Goal: Find specific page/section: Find specific page/section

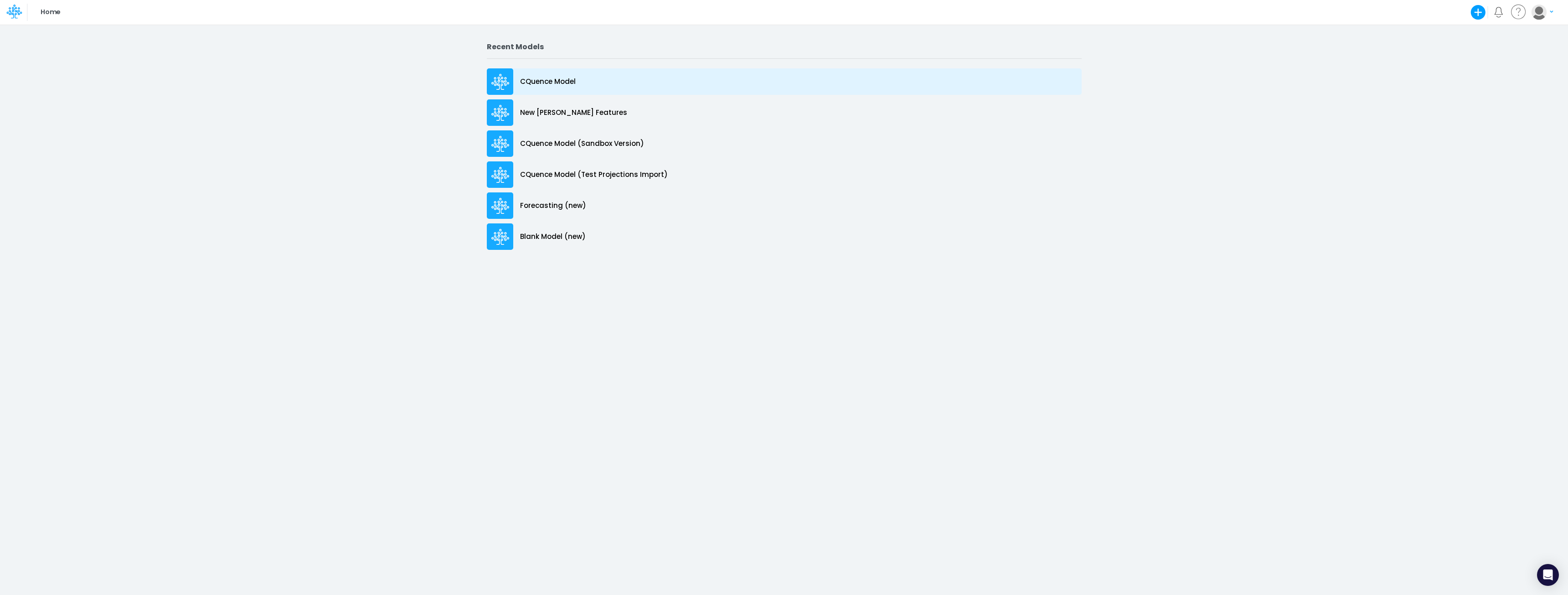
click at [562, 82] on p "CQuence Model" at bounding box center [548, 82] width 56 height 10
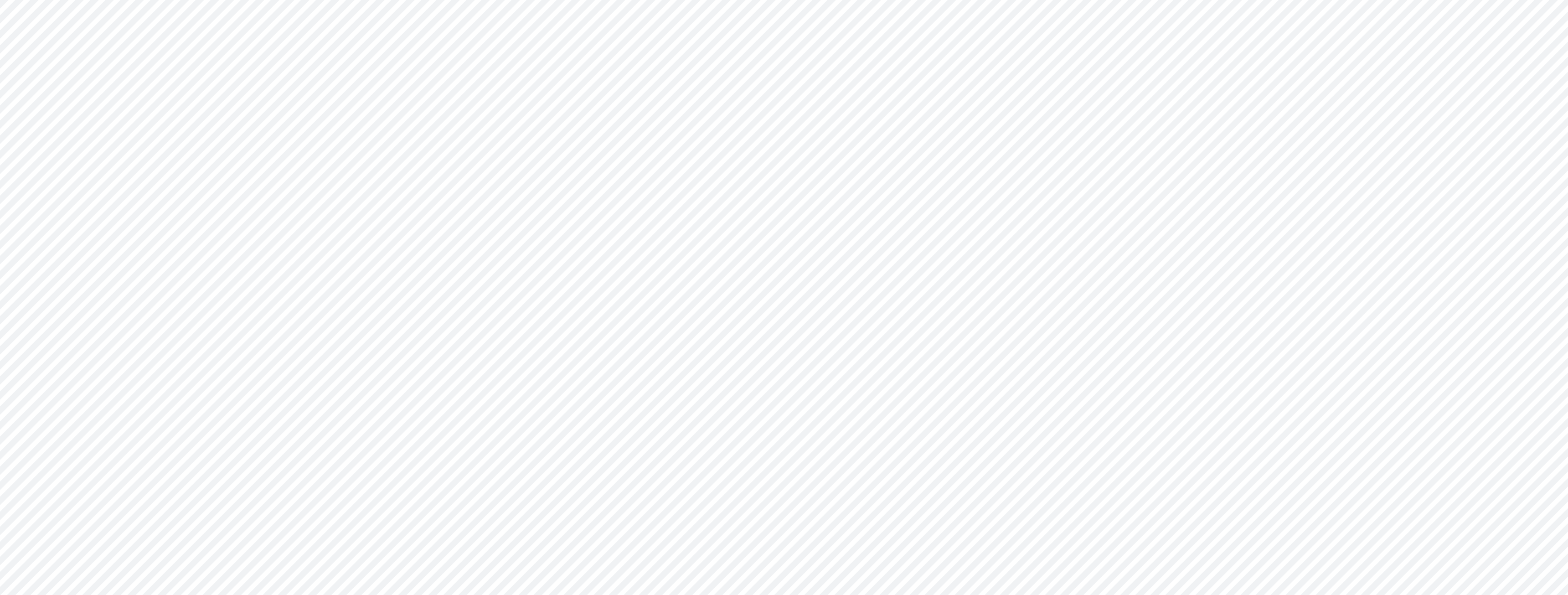
type input "Consolidated All by Month"
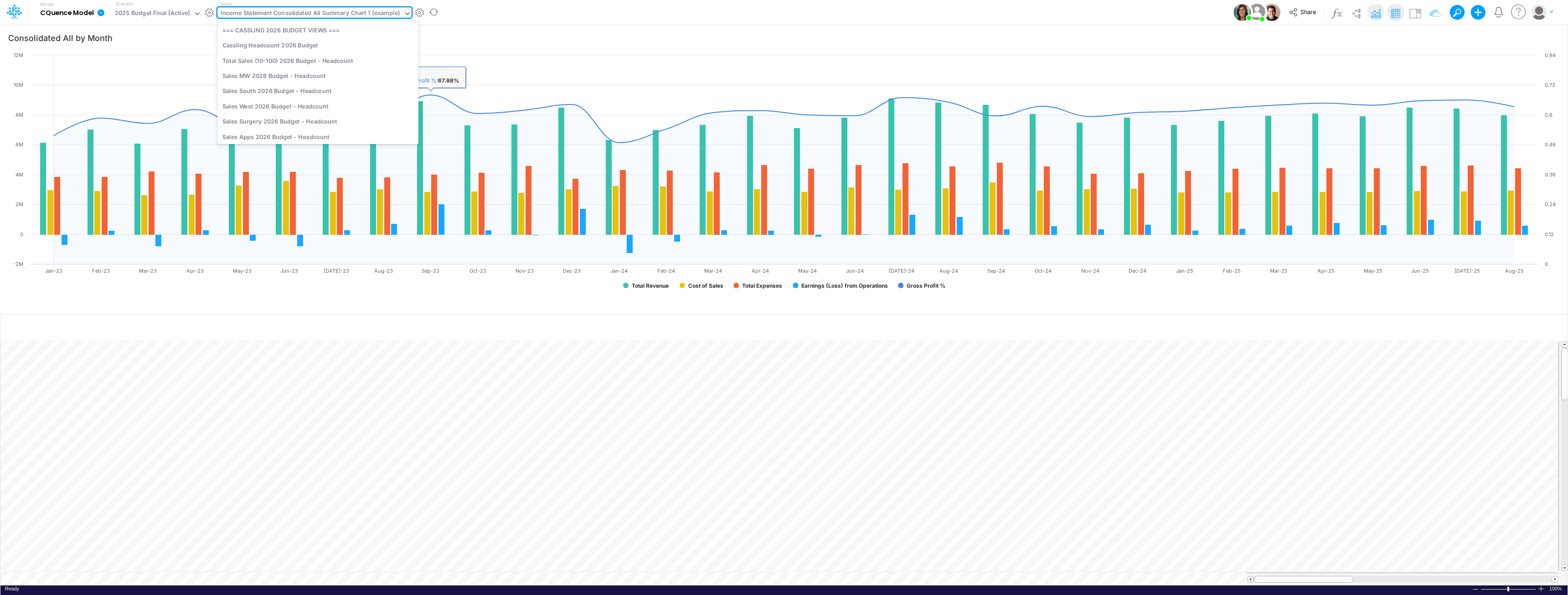
click at [373, 11] on div "Income Statement Consolidated All Summary Chart 1 (example)" at bounding box center [310, 14] width 179 height 10
type input "row"
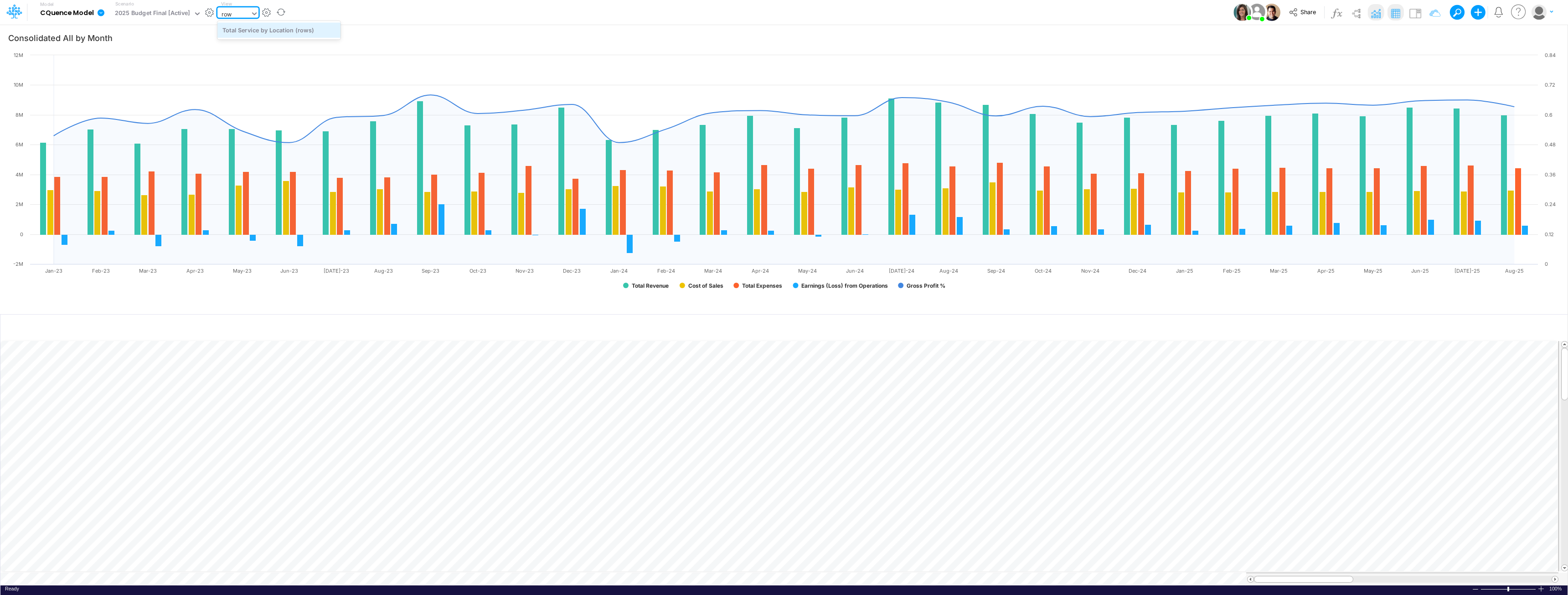
click at [274, 31] on div "Total Service by Location (rows)" at bounding box center [279, 30] width 123 height 15
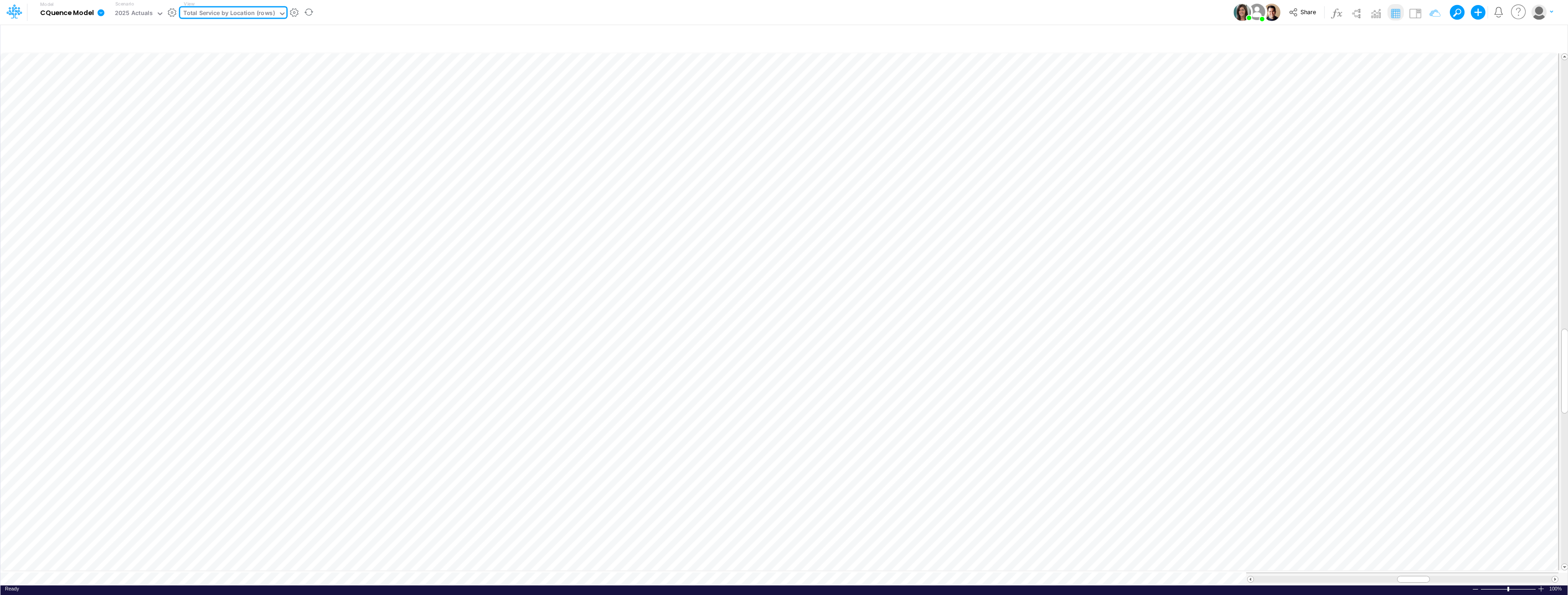
click at [242, 13] on div "Total Service by Location (rows)" at bounding box center [229, 14] width 92 height 10
type input "location"
click at [209, 77] on div "Locations" at bounding box center [242, 76] width 123 height 15
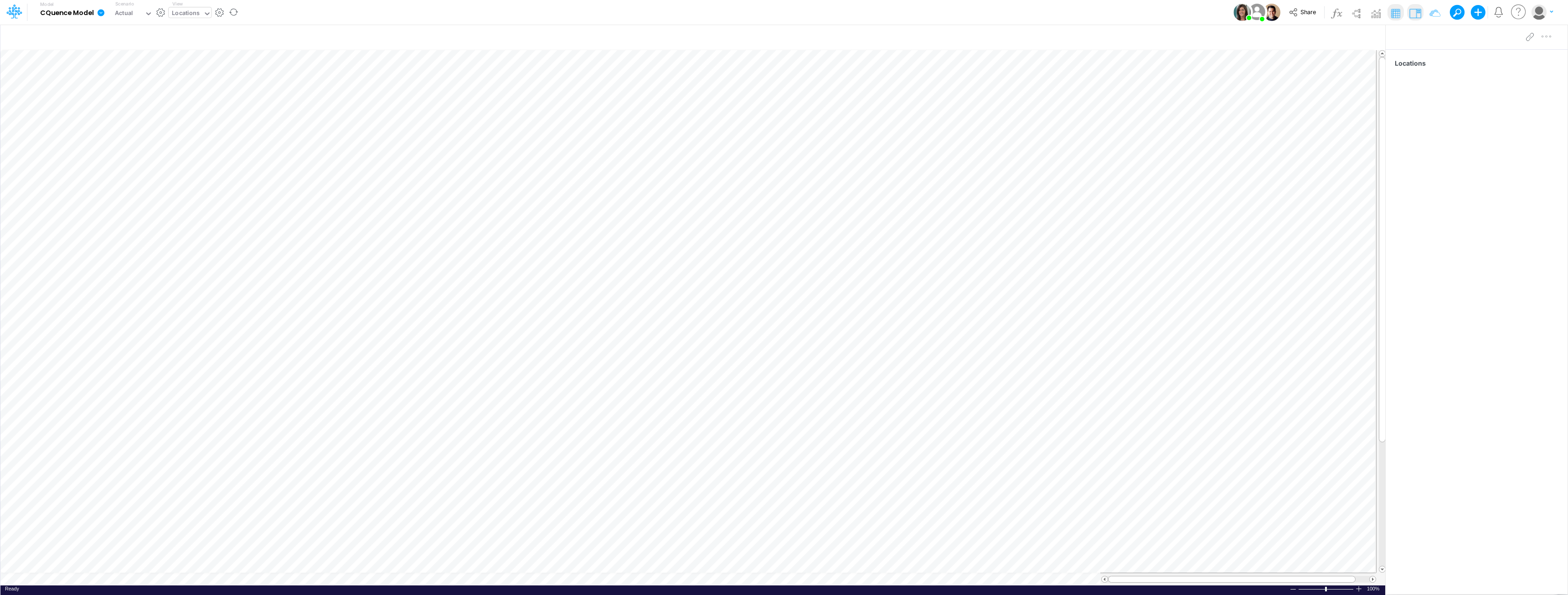
scroll to position [4, 1]
click at [187, 16] on div "Locations" at bounding box center [186, 14] width 28 height 10
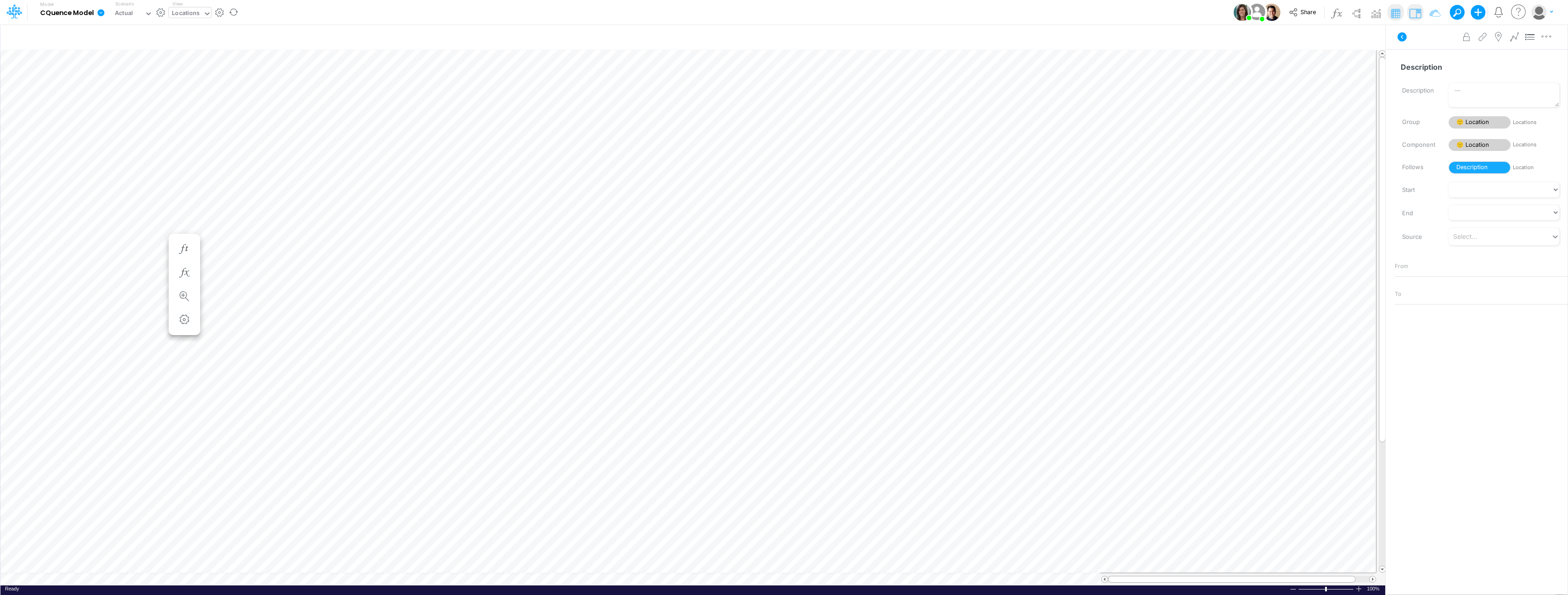
click at [201, 12] on div "Locations" at bounding box center [186, 14] width 35 height 13
type input "people"
click at [190, 15] on div "Locations" at bounding box center [186, 14] width 28 height 10
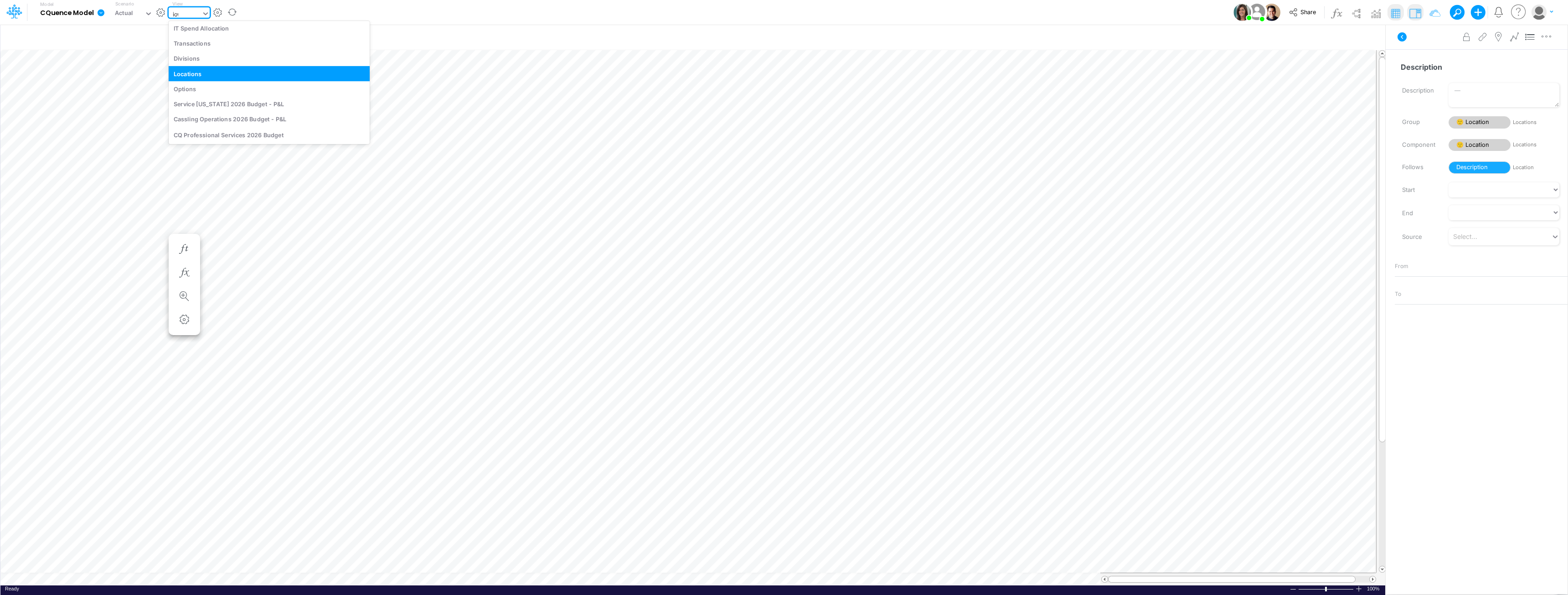
scroll to position [0, 0]
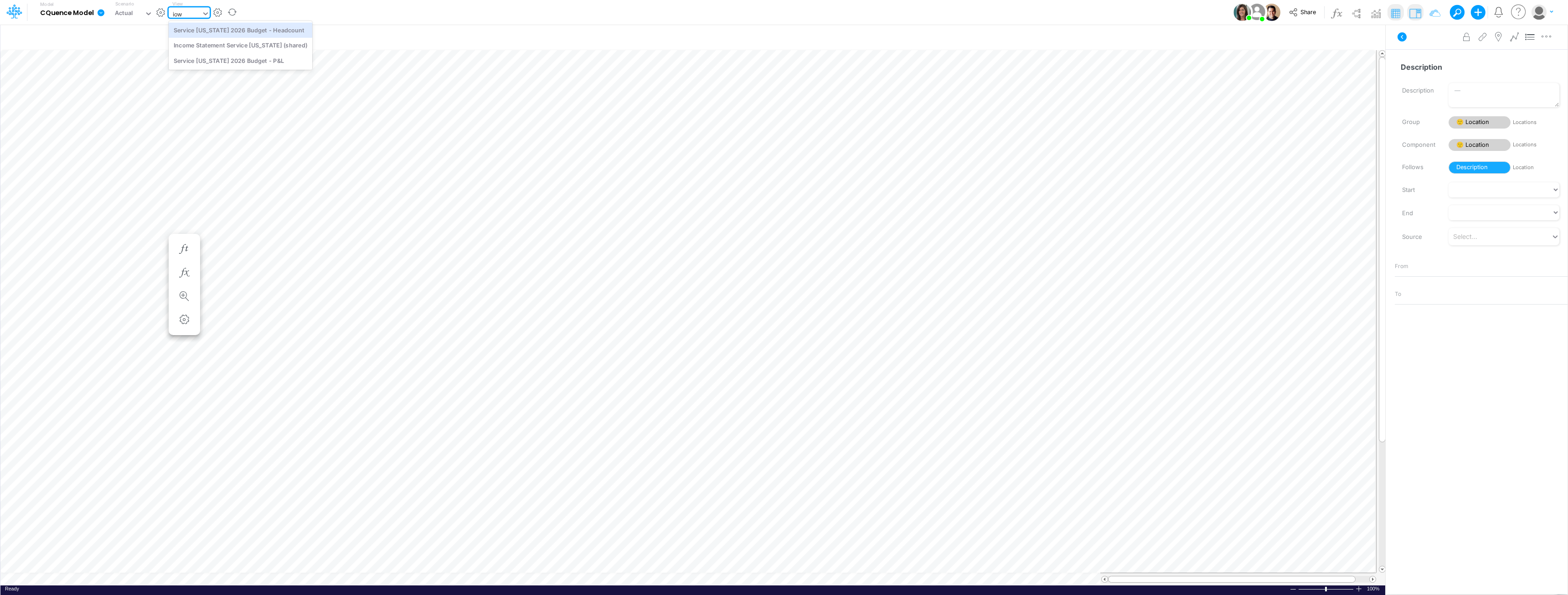
type input "iowa"
click at [227, 61] on div "Service Iowa 2026 Budget - P&L" at bounding box center [241, 60] width 144 height 15
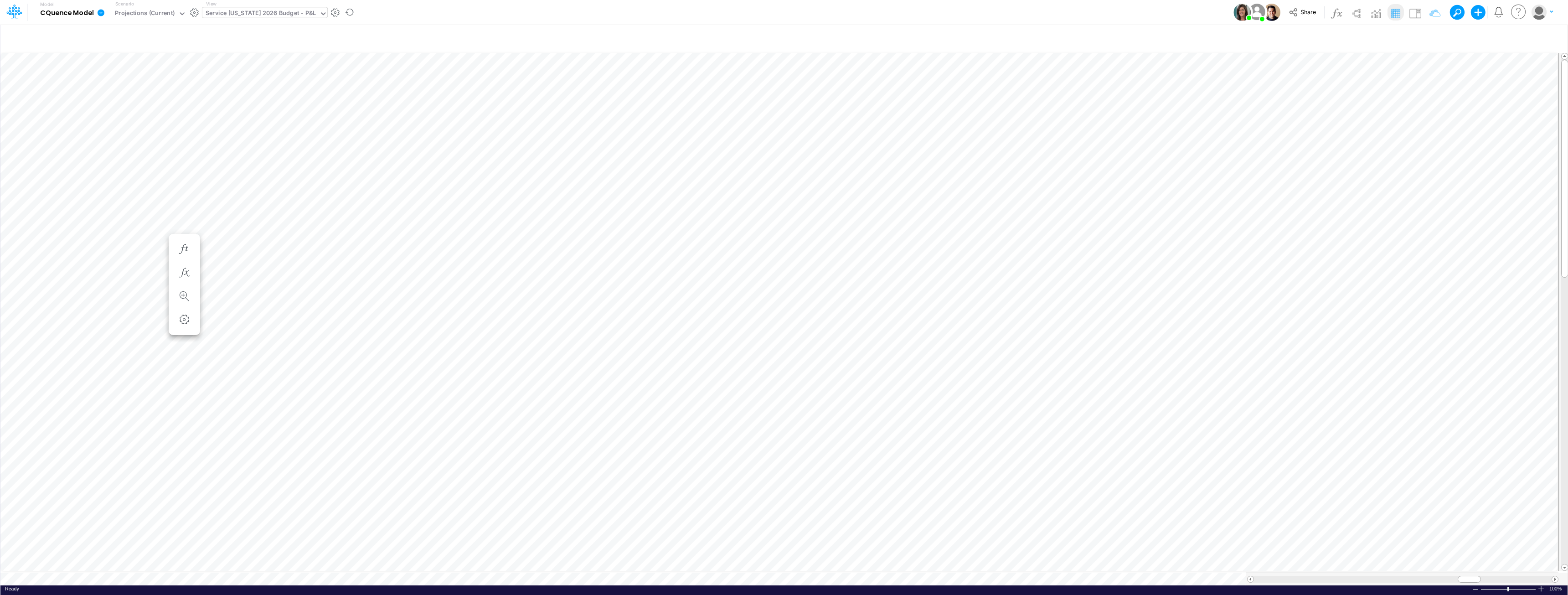
scroll to position [4, 1]
click at [261, 13] on div "Service Iowa 2026 Budget - P&L" at bounding box center [260, 14] width 110 height 10
type input "employee"
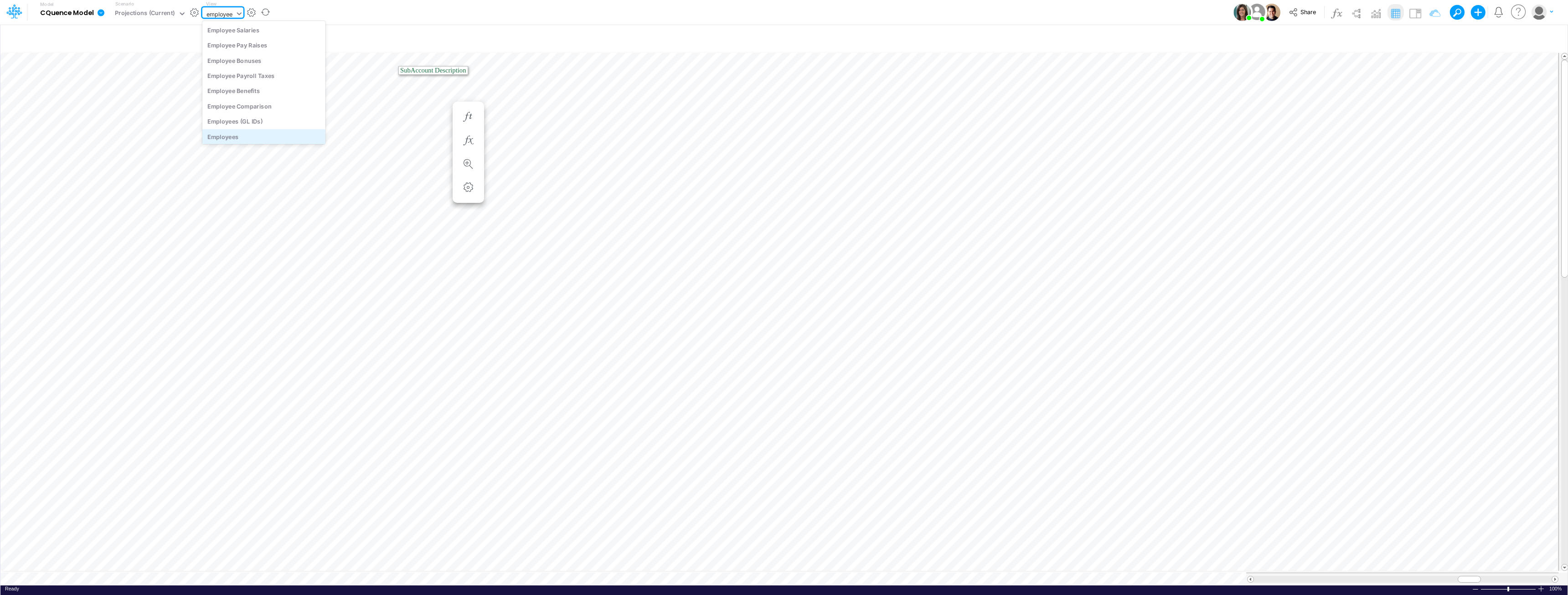
click at [231, 136] on div "Employees" at bounding box center [264, 136] width 123 height 15
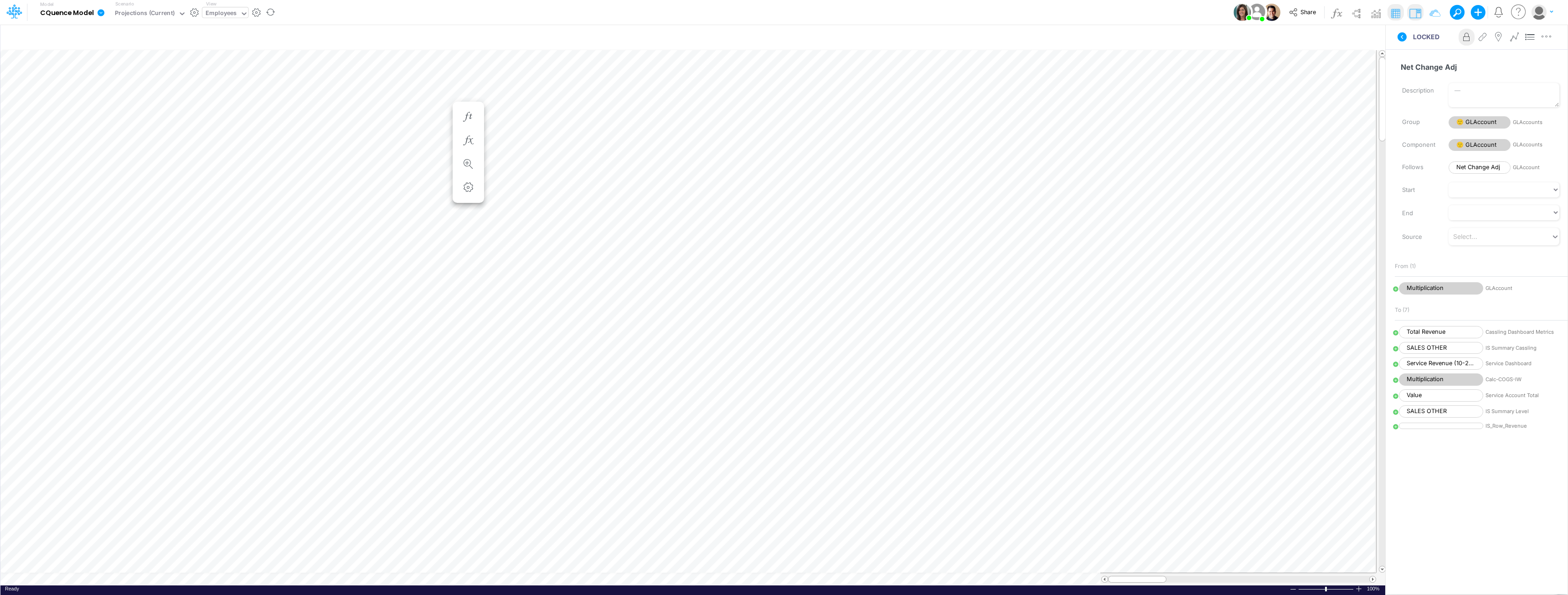
scroll to position [4, 1]
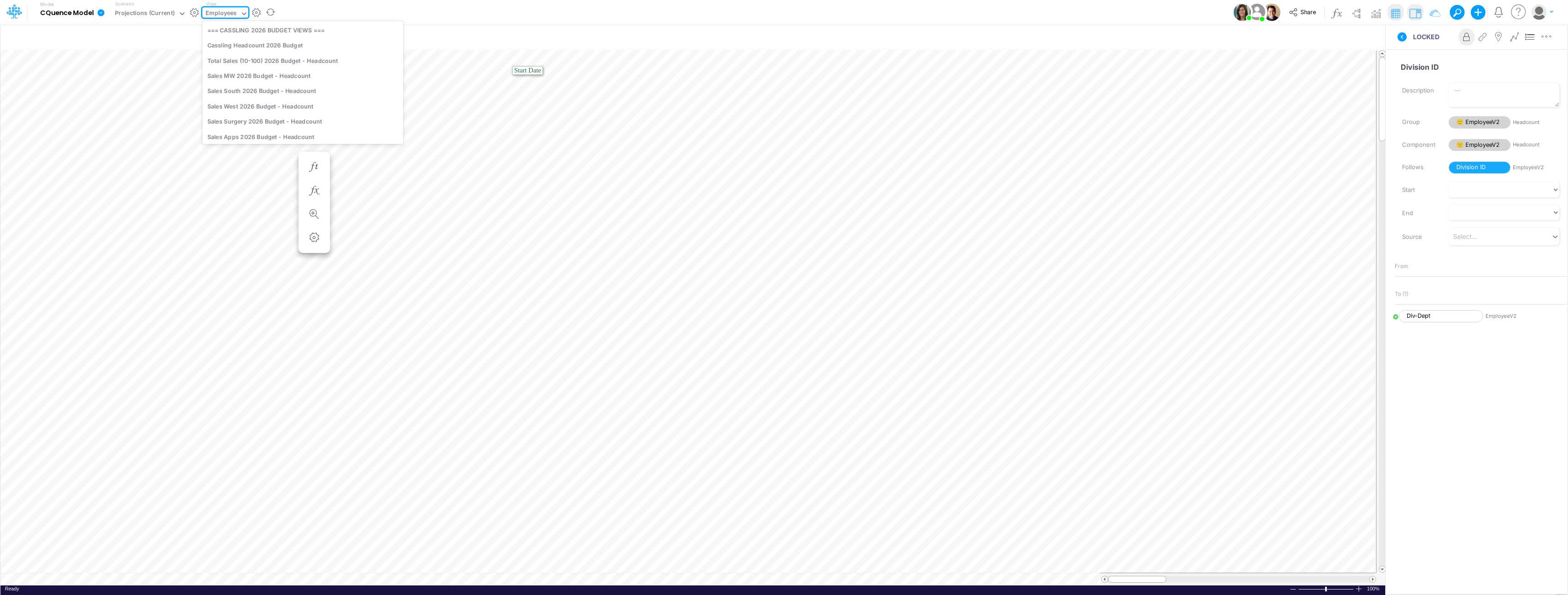
click at [214, 10] on div "Employees" at bounding box center [221, 14] width 31 height 10
type input "strategy"
click at [229, 55] on div "CQ Strategy 2026 Budget - P&L" at bounding box center [264, 60] width 123 height 15
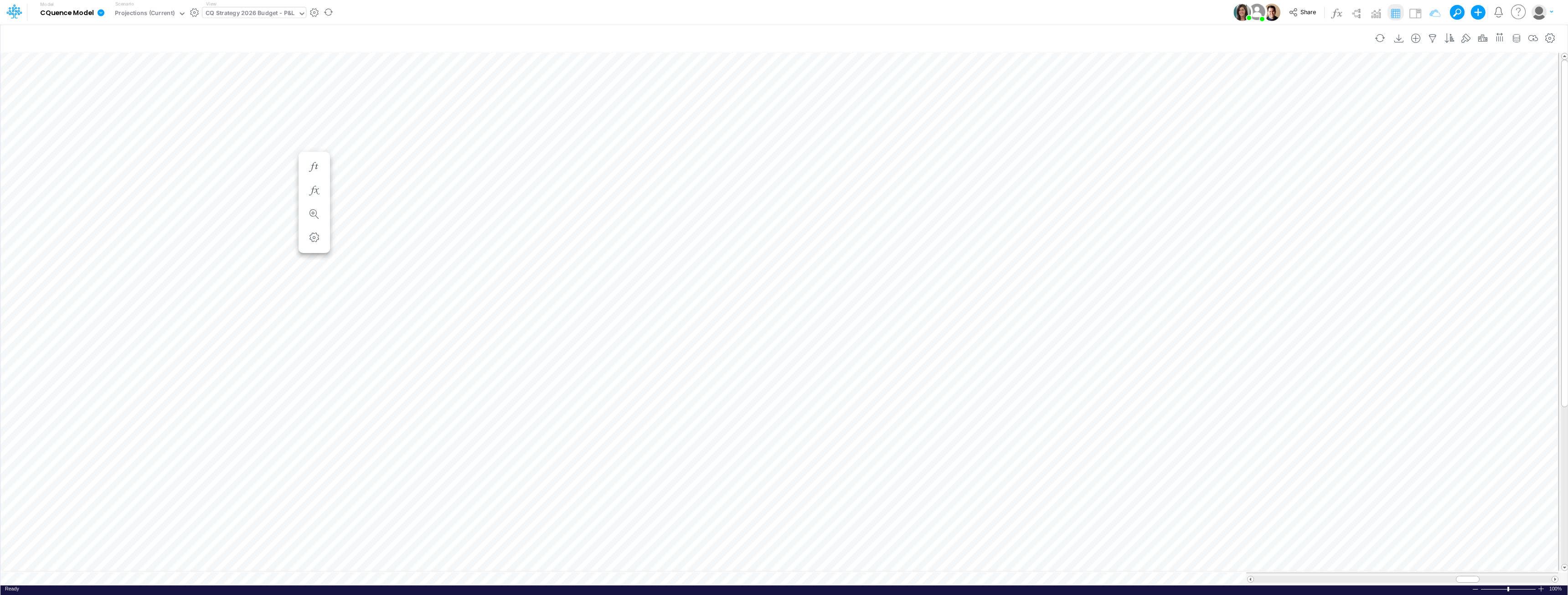
scroll to position [4, 1]
